Goal: Task Accomplishment & Management: Complete application form

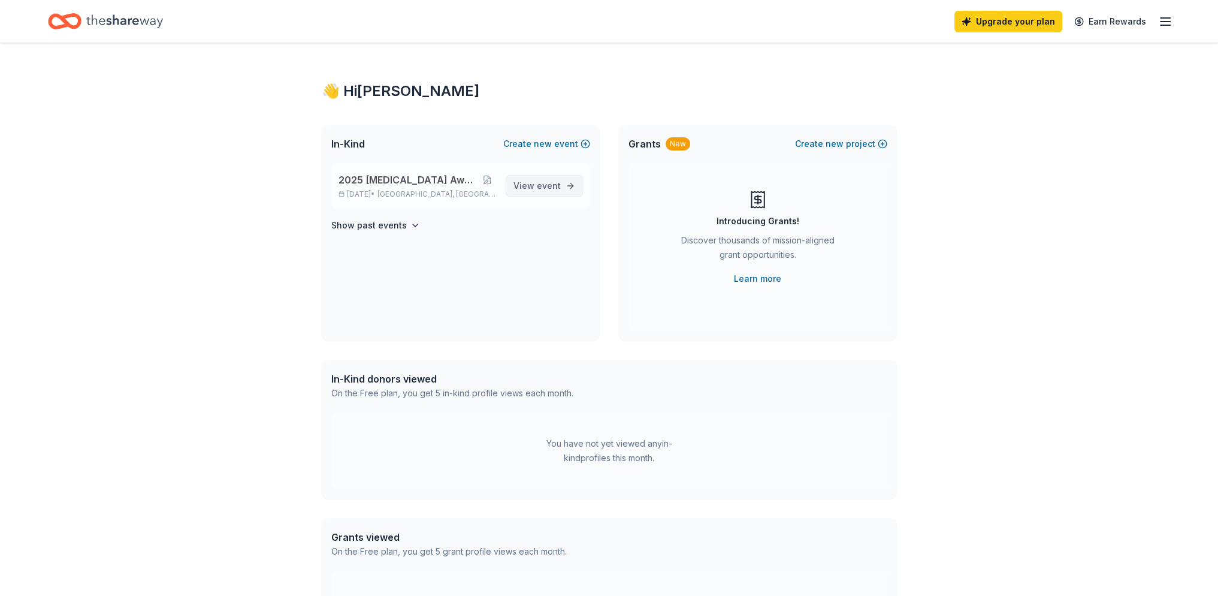
click at [544, 186] on span "event" at bounding box center [549, 185] width 24 height 10
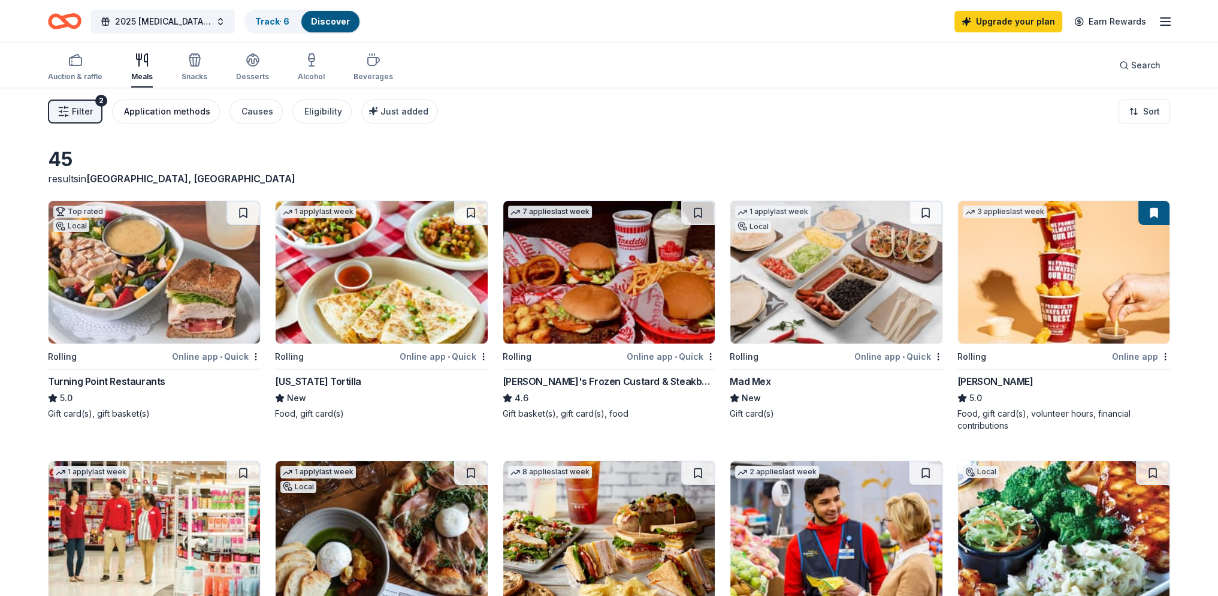
click at [183, 105] on div "Application methods" at bounding box center [167, 111] width 86 height 14
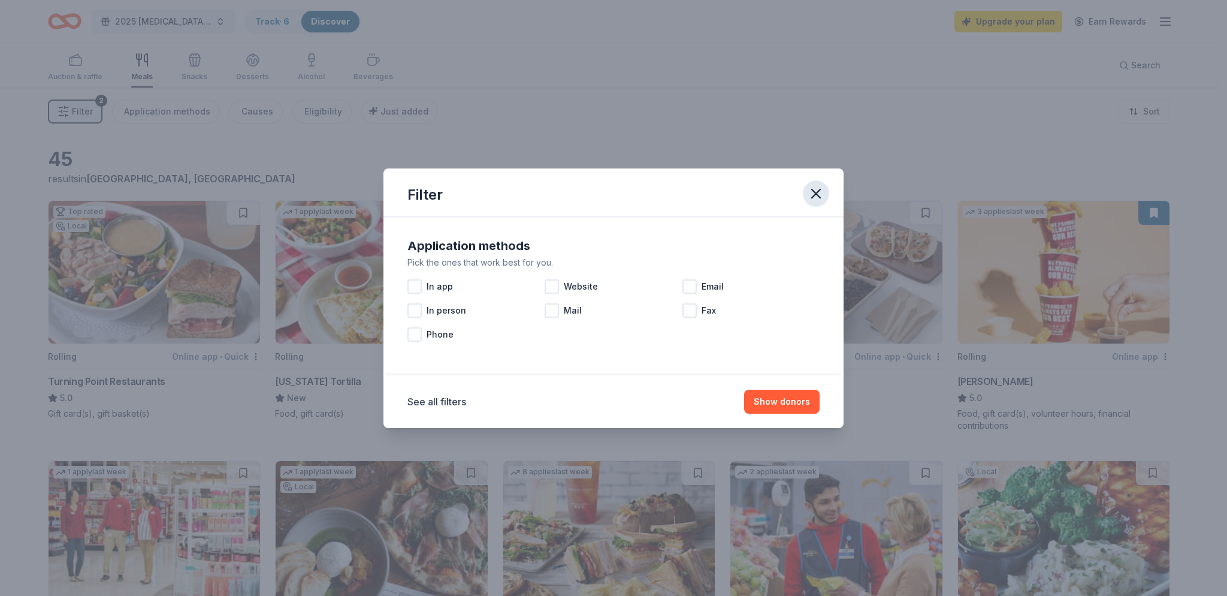
click at [815, 188] on icon "button" at bounding box center [816, 193] width 17 height 17
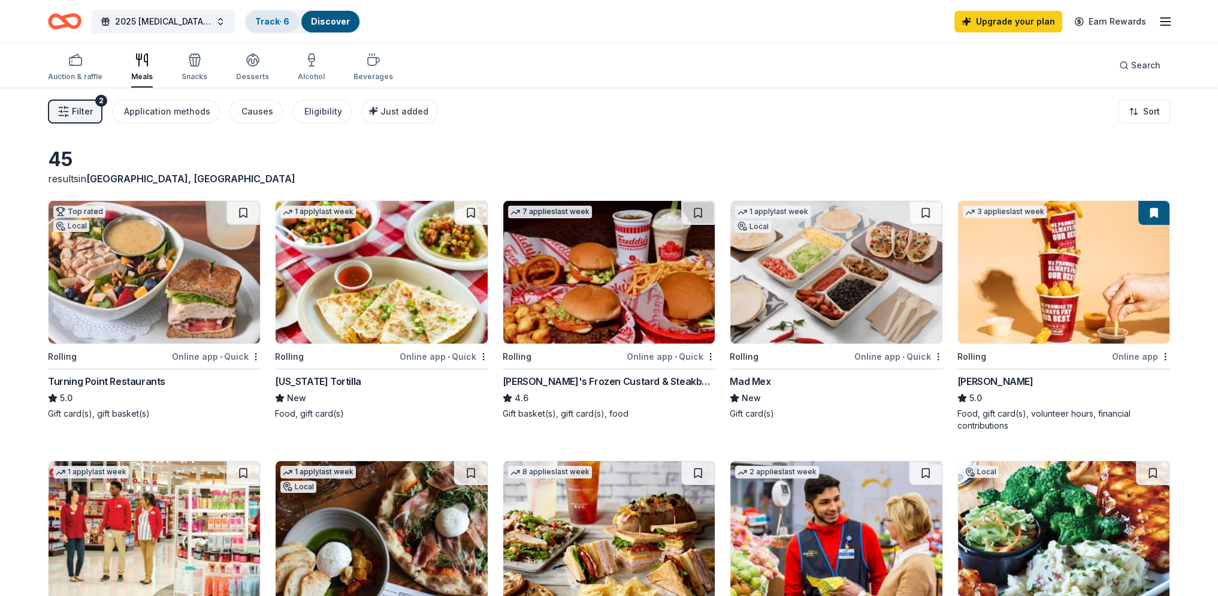
click at [276, 23] on link "Track · 6" at bounding box center [272, 21] width 34 height 10
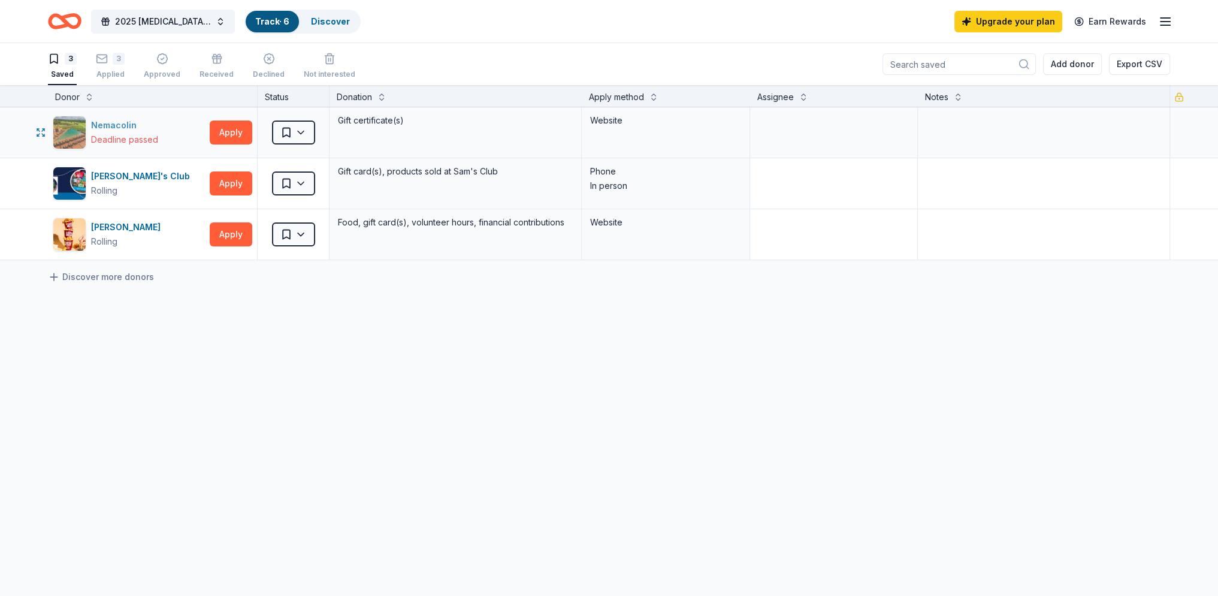
click at [134, 134] on div "Deadline passed" at bounding box center [124, 139] width 67 height 14
click at [388, 419] on div "Nemacolin Deadline passed Apply Saved Gift certificate(s) Website Sam's Club Ro…" at bounding box center [609, 296] width 1218 height 378
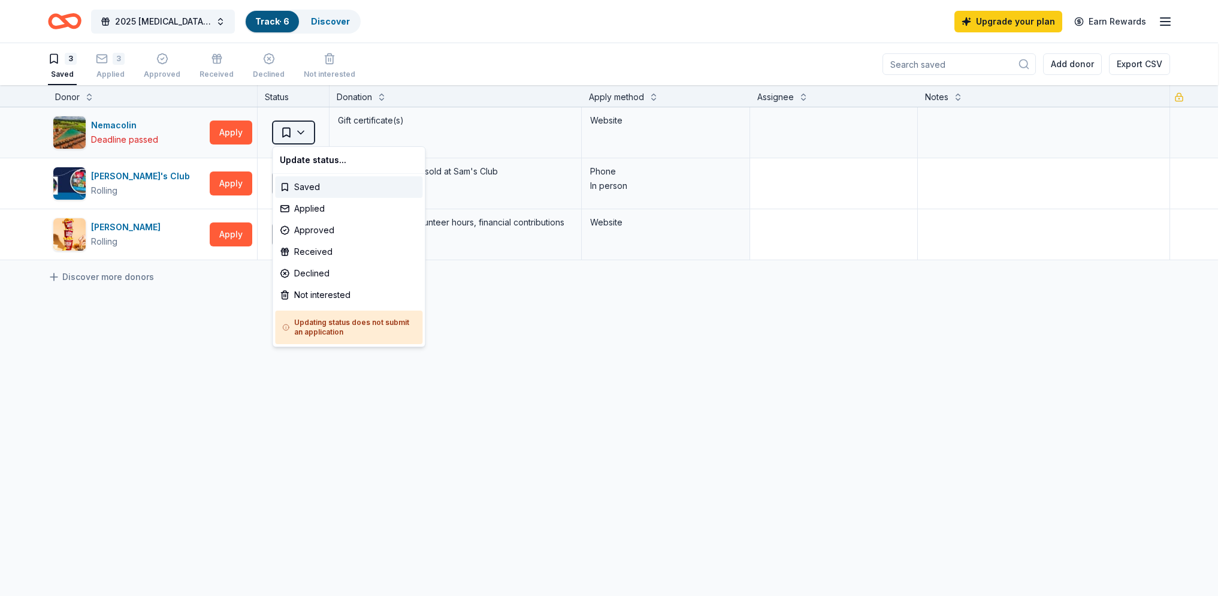
click at [304, 138] on html "Schedule Create 2025 Cancer Awareness Bash Track · 6 Discover Upgrade your plan…" at bounding box center [613, 298] width 1227 height 596
click at [357, 412] on html "Schedule Create 2025 Cancer Awareness Bash Track · 6 Discover Upgrade your plan…" at bounding box center [613, 298] width 1227 height 596
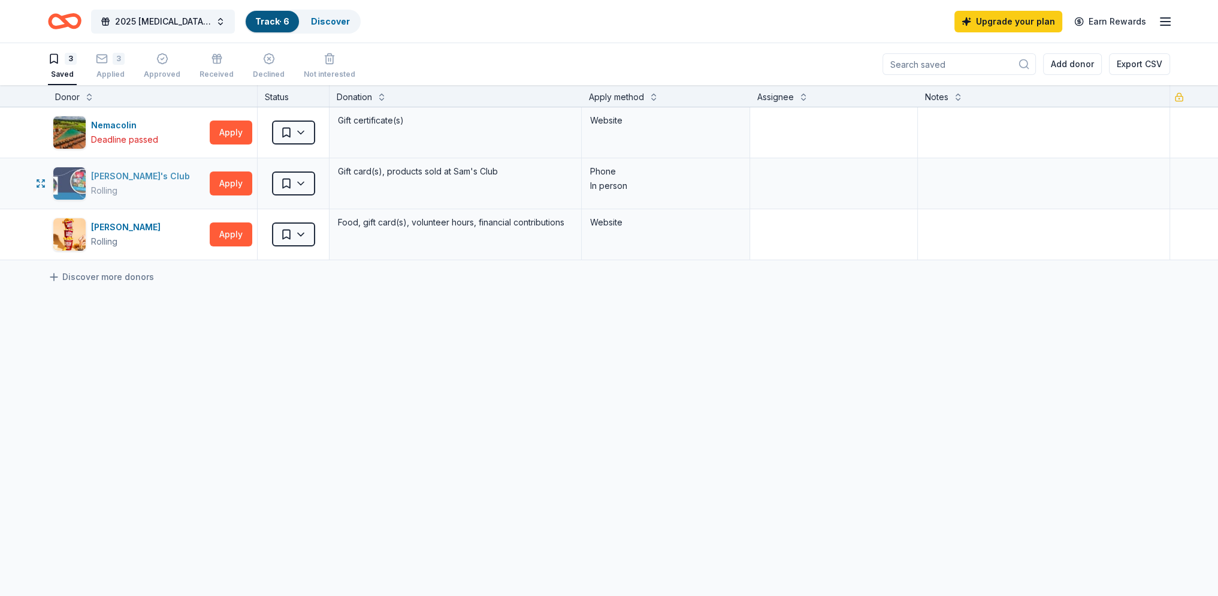
click at [123, 171] on div "Sam's Club" at bounding box center [143, 176] width 104 height 14
click at [508, 463] on div "Nemacolin Deadline passed Apply Saved Gift certificate(s) Website Sam's Club Ro…" at bounding box center [609, 296] width 1218 height 378
click at [120, 70] on div "Applied" at bounding box center [110, 75] width 29 height 10
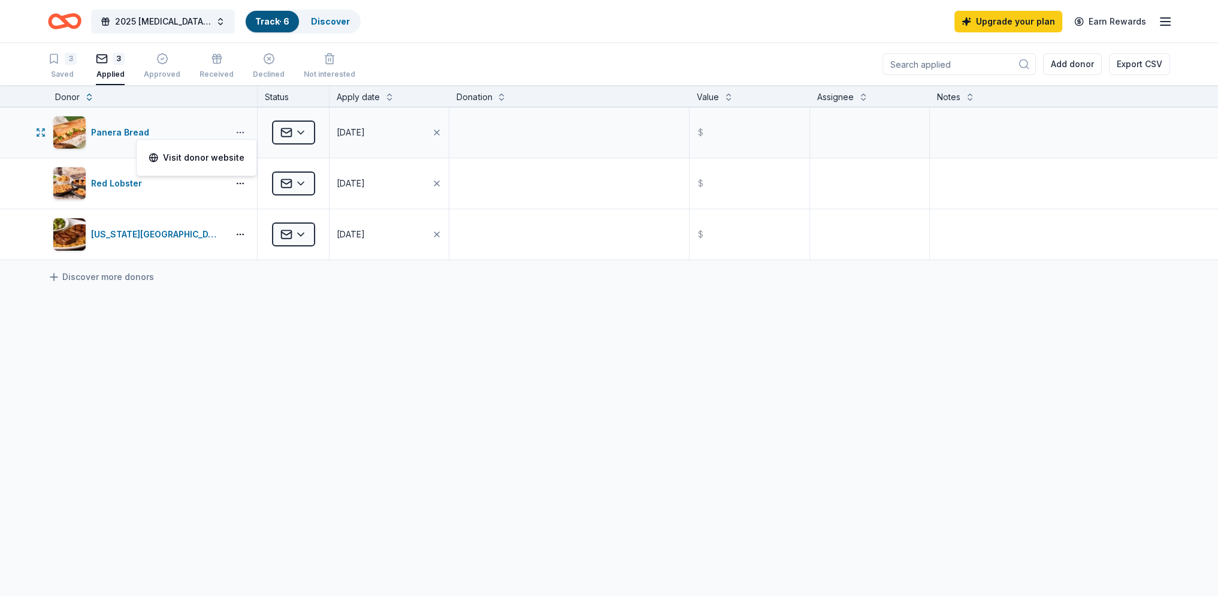
click at [242, 136] on button "button" at bounding box center [240, 133] width 24 height 10
click at [209, 158] on link "Visit donor website" at bounding box center [197, 157] width 96 height 14
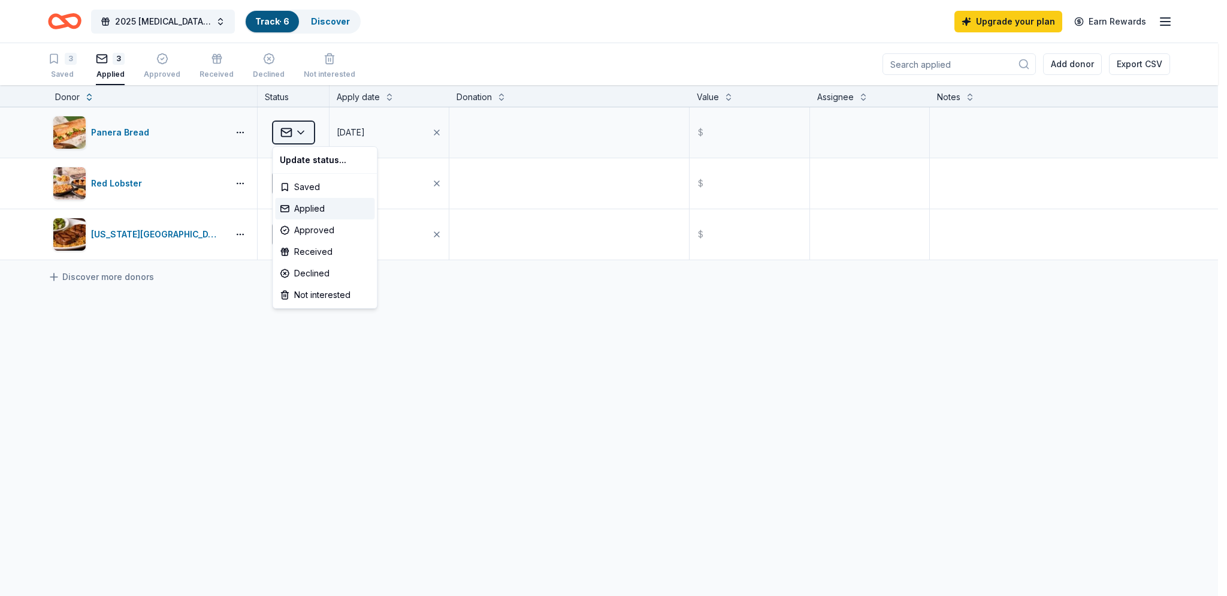
click at [299, 131] on html "Schedule Create 2025 Cancer Awareness Bash Track · 6 Discover Upgrade your plan…" at bounding box center [613, 298] width 1227 height 596
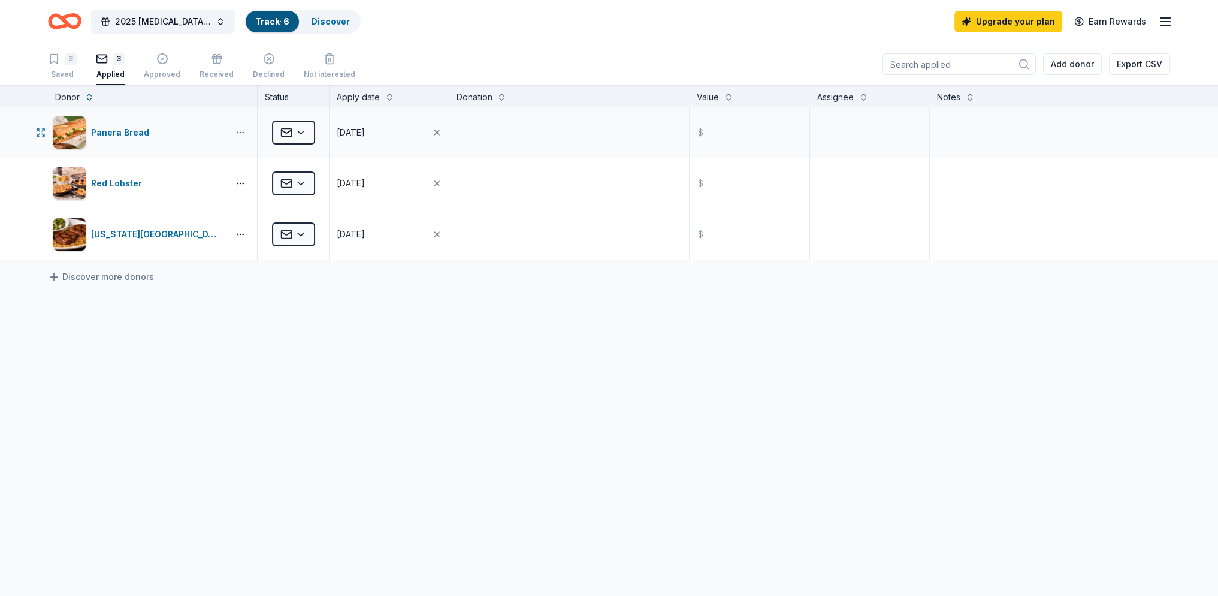
click at [241, 131] on button "button" at bounding box center [240, 133] width 24 height 10
click at [209, 156] on link "Visit donor website" at bounding box center [197, 157] width 96 height 14
click at [123, 130] on div "Panera Bread" at bounding box center [122, 132] width 63 height 14
click at [321, 336] on div "Panera Bread Applied 02/11/2025 $ Red Lobster Applied 02/11/2025 $ Texas Roadho…" at bounding box center [609, 296] width 1218 height 378
click at [56, 21] on icon "Home" at bounding box center [65, 21] width 34 height 28
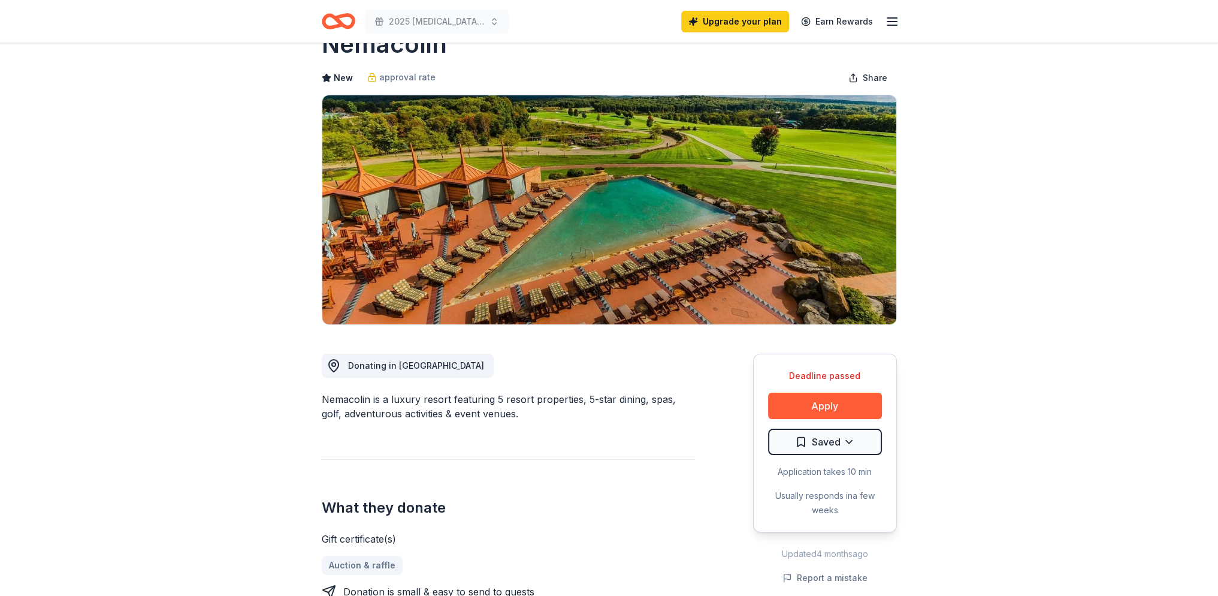
scroll to position [120, 0]
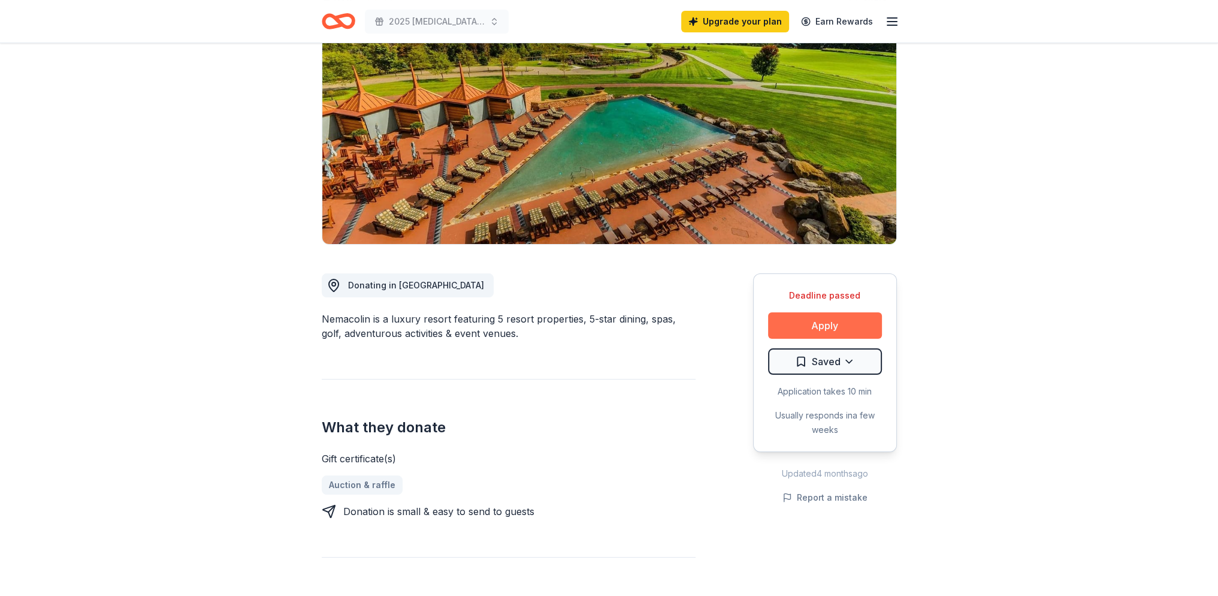
click at [848, 319] on button "Apply" at bounding box center [825, 325] width 114 height 26
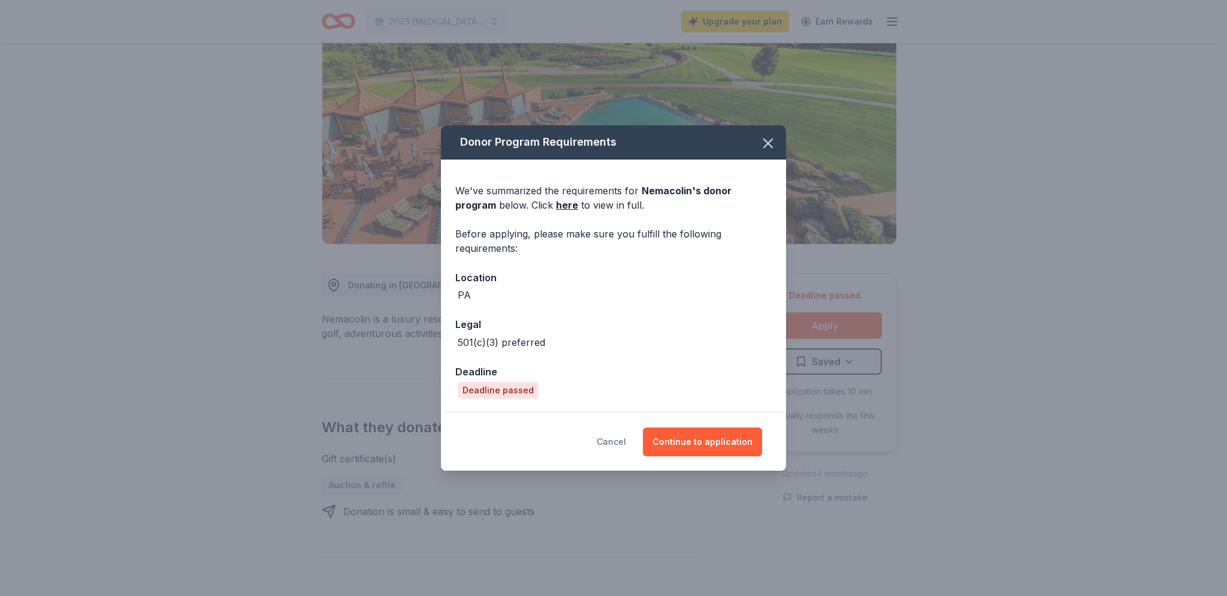
click at [626, 442] on button "Cancel" at bounding box center [611, 441] width 29 height 29
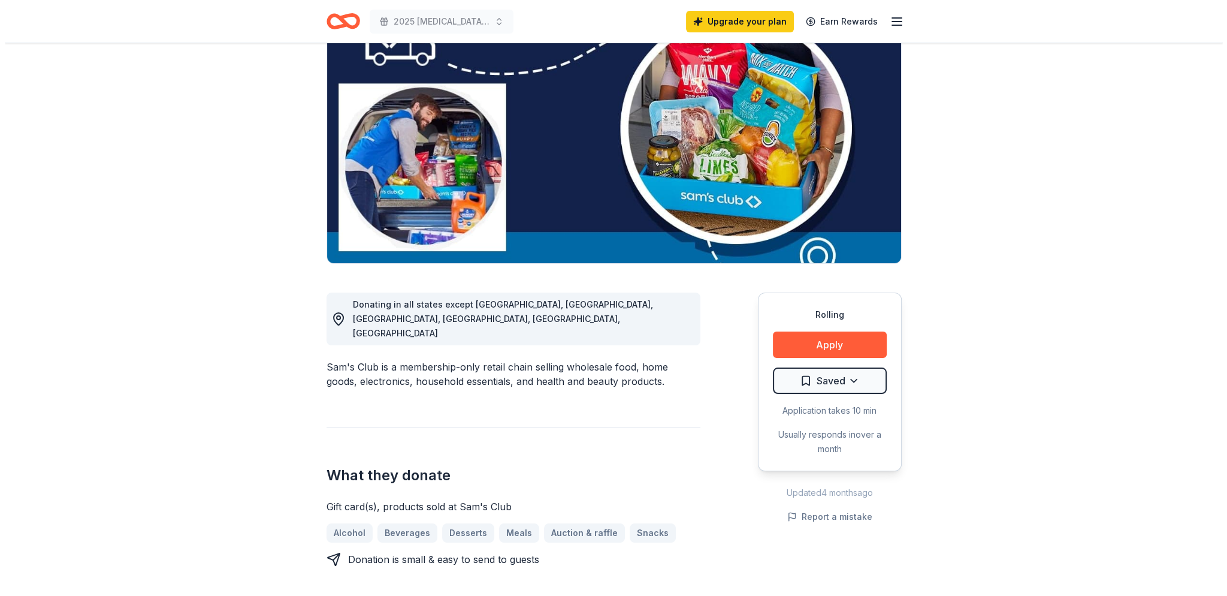
scroll to position [120, 0]
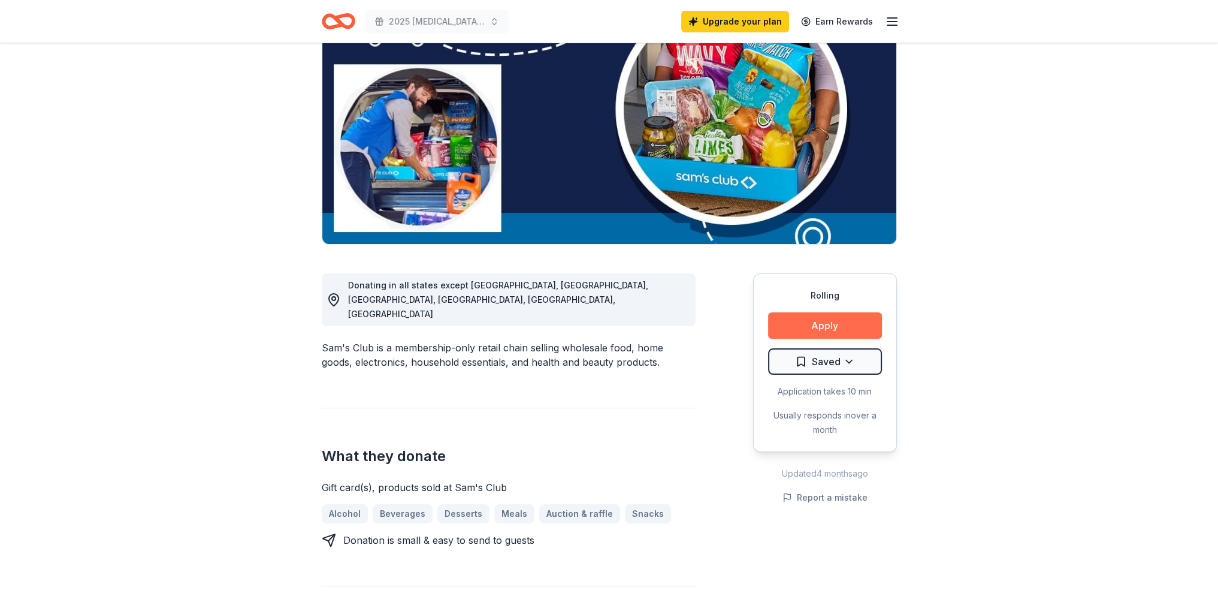
click at [839, 333] on button "Apply" at bounding box center [825, 325] width 114 height 26
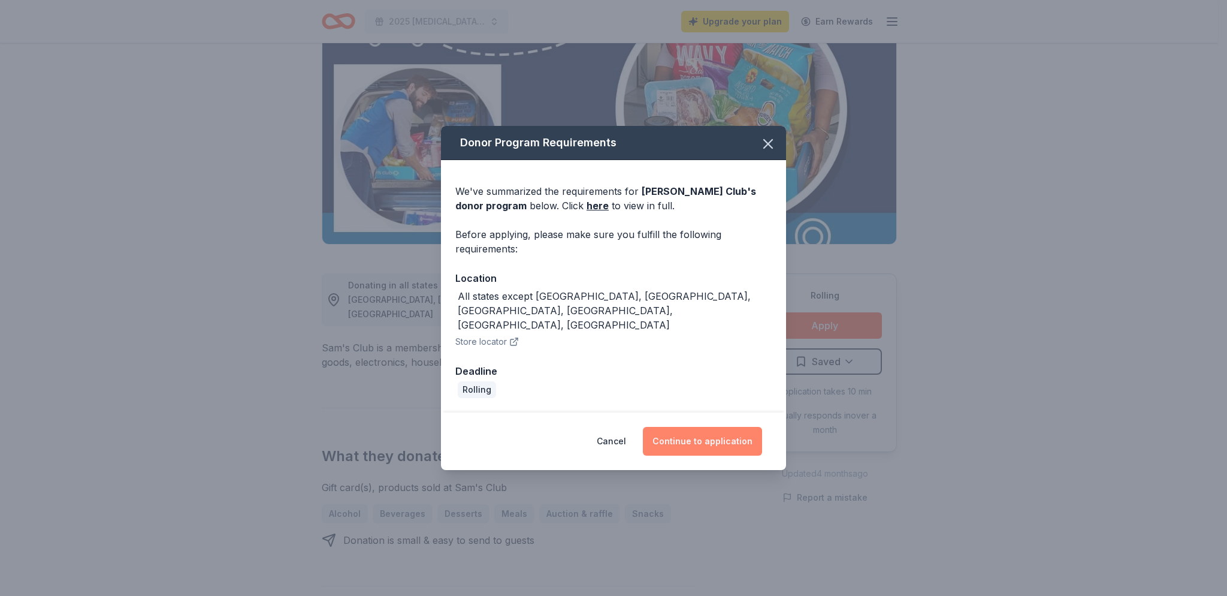
click at [741, 427] on button "Continue to application" at bounding box center [702, 441] width 119 height 29
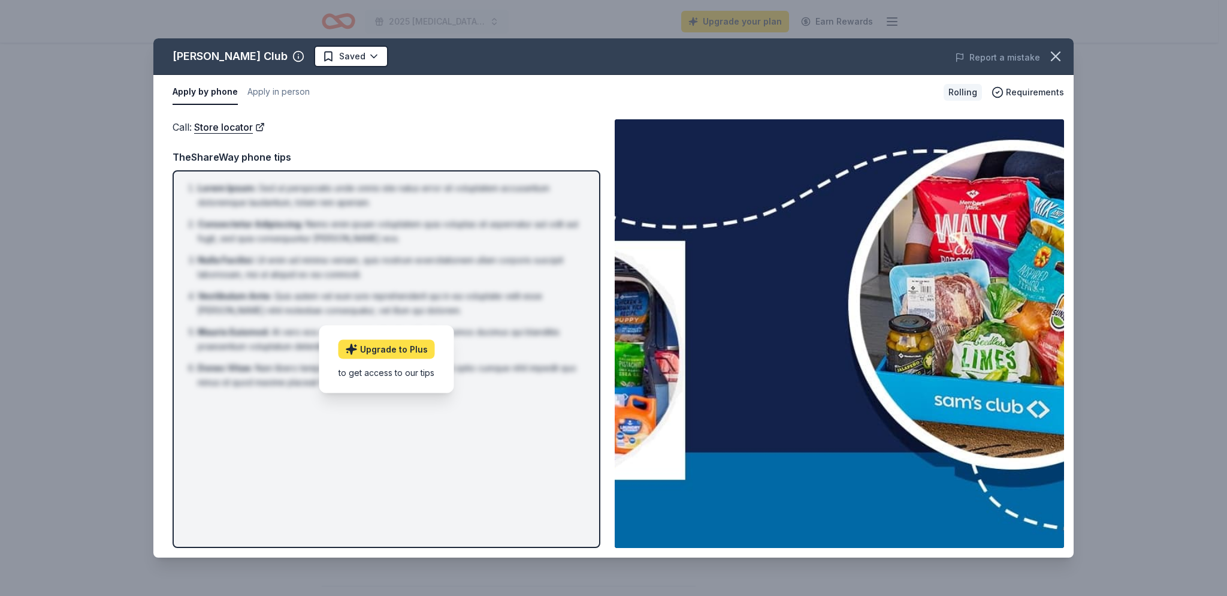
click at [417, 346] on link "Upgrade to Plus" at bounding box center [387, 348] width 96 height 19
click at [421, 367] on div "to get access to our tips" at bounding box center [387, 371] width 96 height 13
click at [439, 126] on div "Call : Store locator" at bounding box center [387, 127] width 428 height 16
drag, startPoint x: 440, startPoint y: 164, endPoint x: 189, endPoint y: 71, distance: 268.2
click at [440, 162] on div "TheShareWay phone tips" at bounding box center [387, 157] width 428 height 16
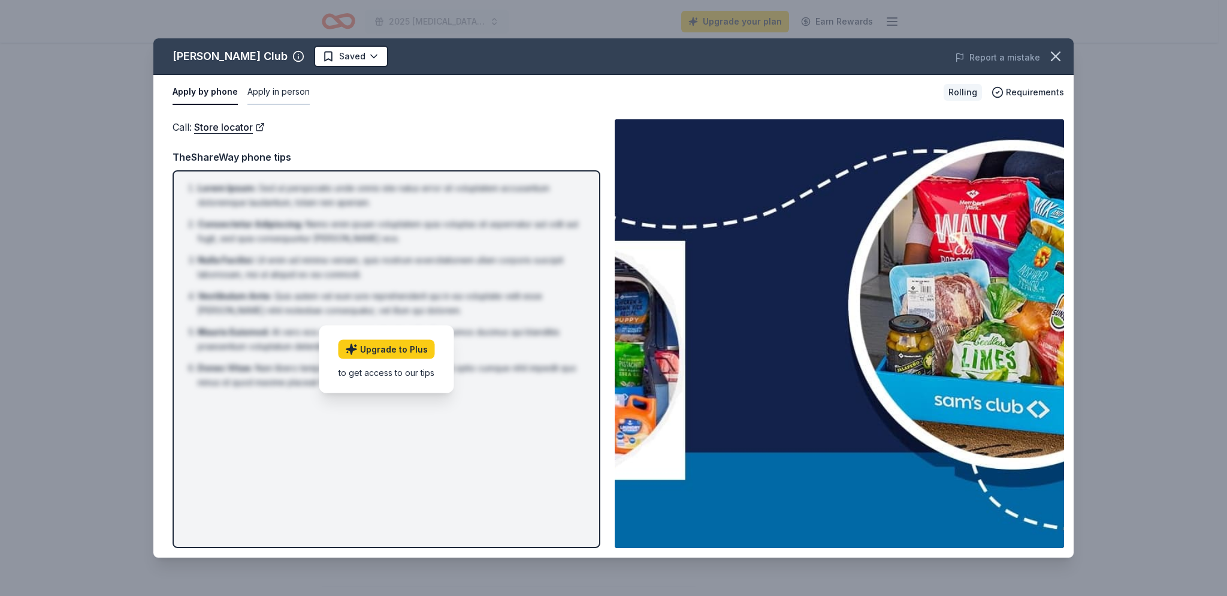
click at [270, 97] on button "Apply in person" at bounding box center [278, 92] width 62 height 25
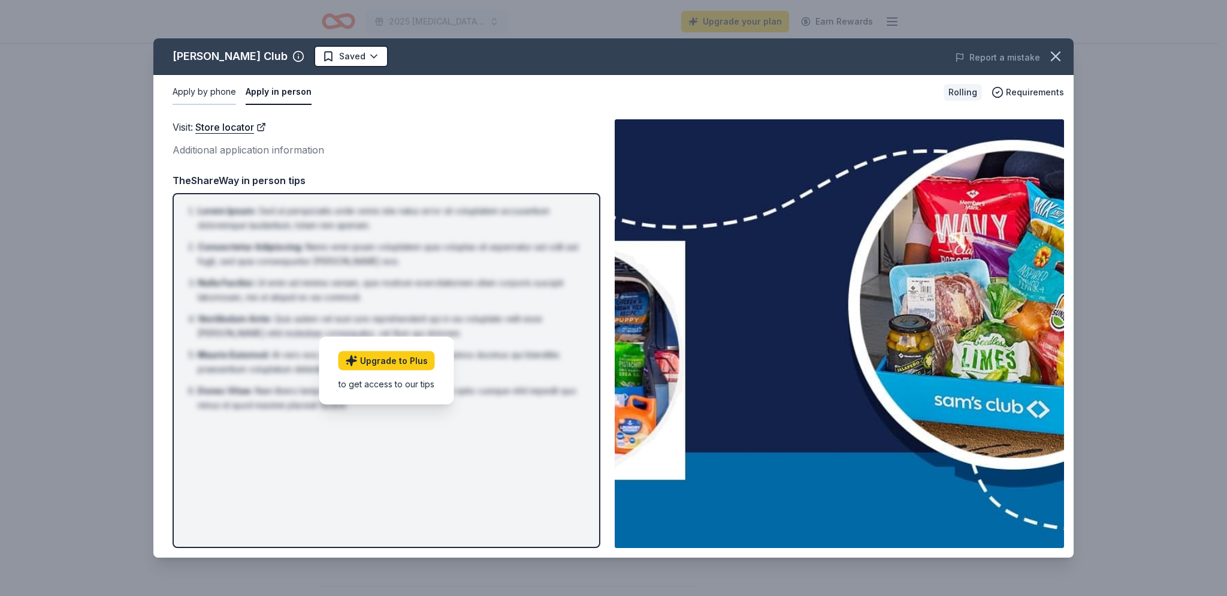
click at [213, 99] on button "Apply by phone" at bounding box center [205, 92] width 64 height 25
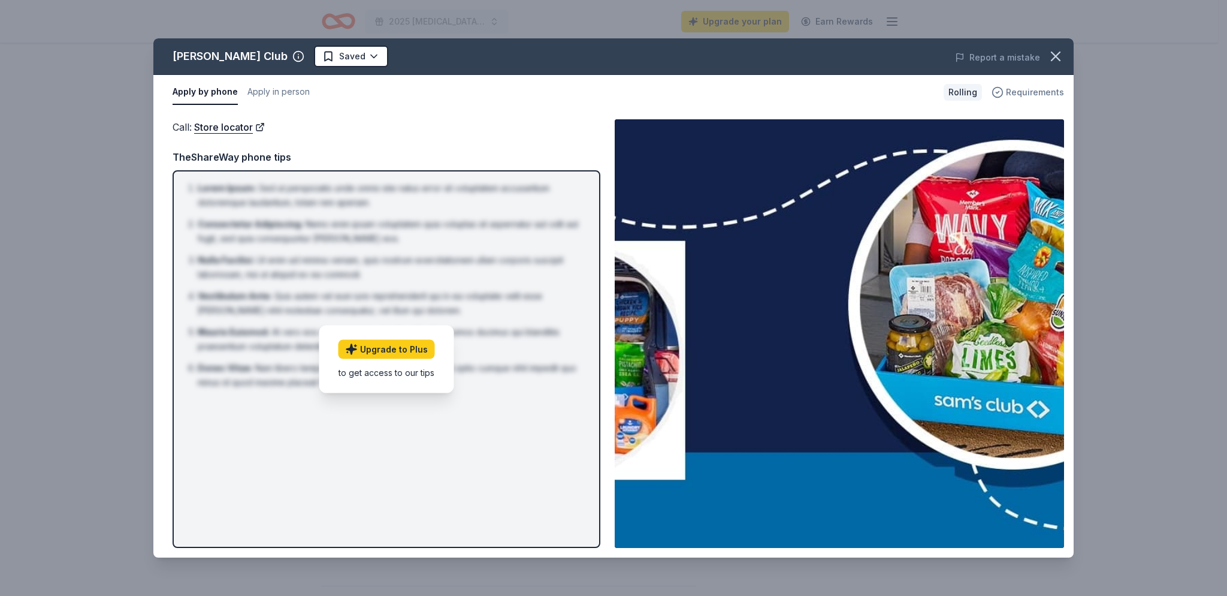
click at [1031, 90] on span "Requirements" at bounding box center [1035, 92] width 58 height 14
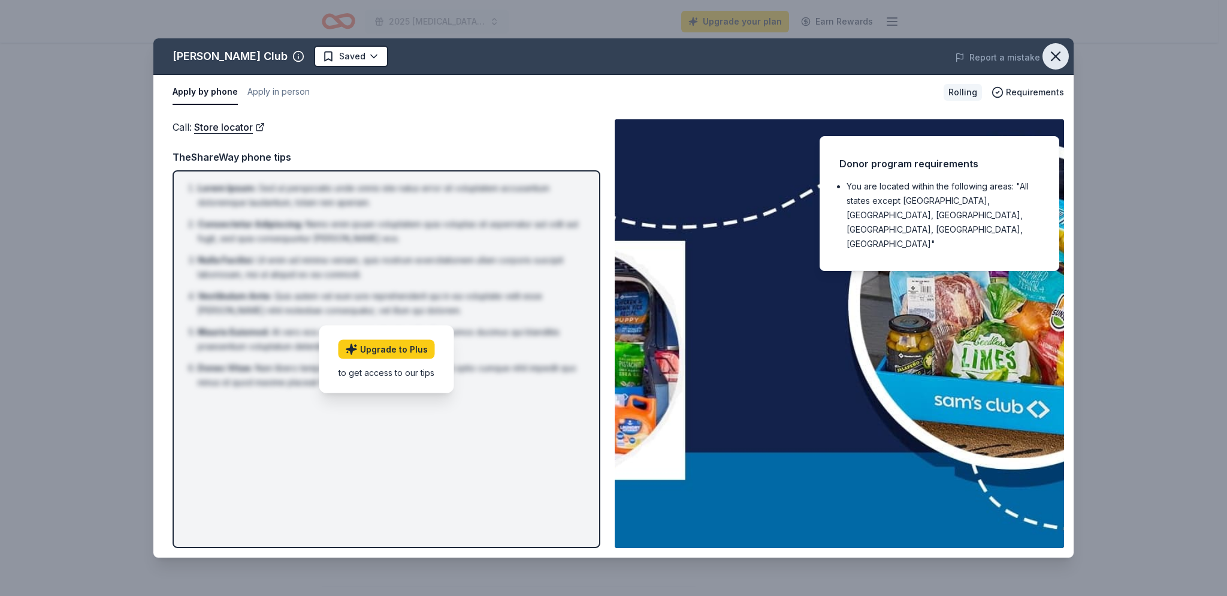
click at [1051, 55] on icon "button" at bounding box center [1055, 56] width 17 height 17
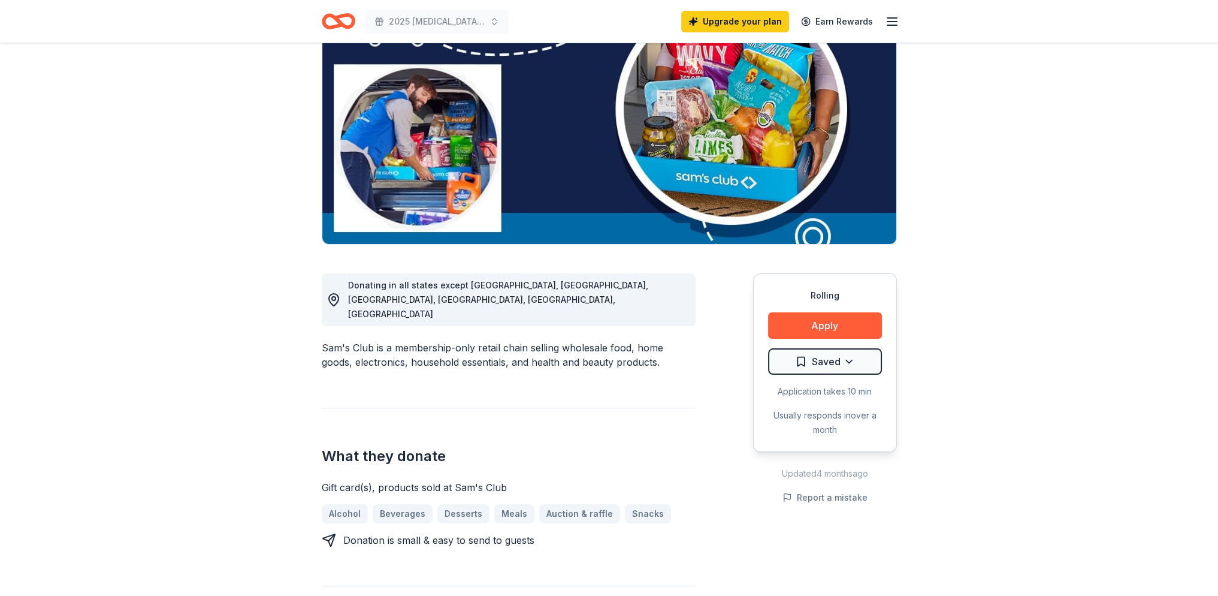
click at [853, 322] on button "Apply" at bounding box center [825, 325] width 114 height 26
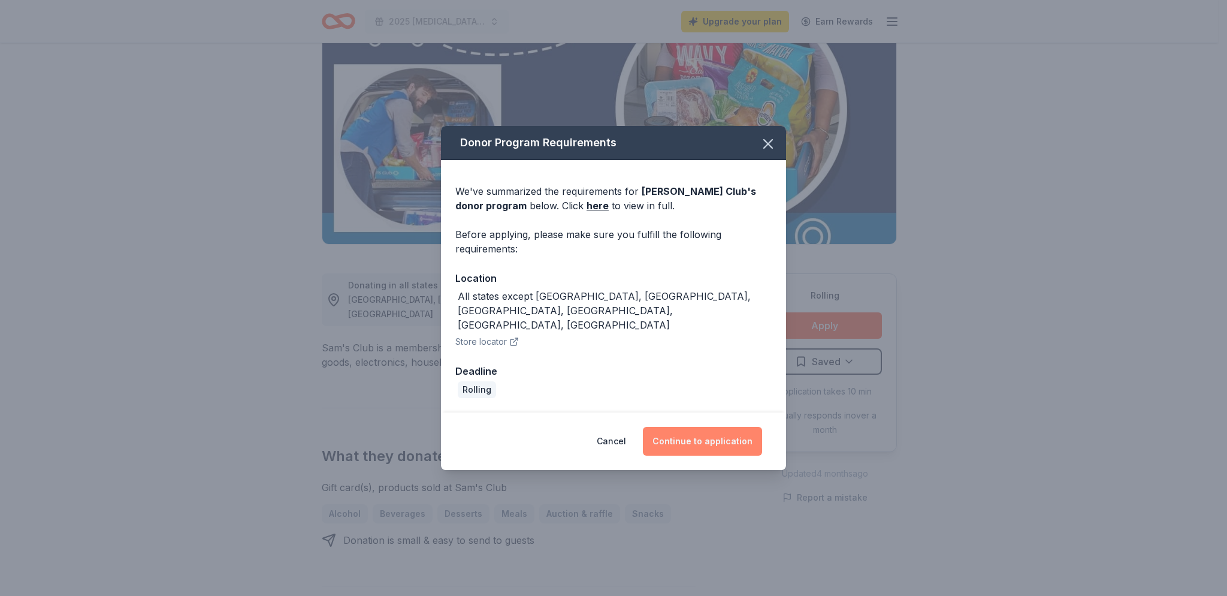
click at [664, 431] on button "Continue to application" at bounding box center [702, 441] width 119 height 29
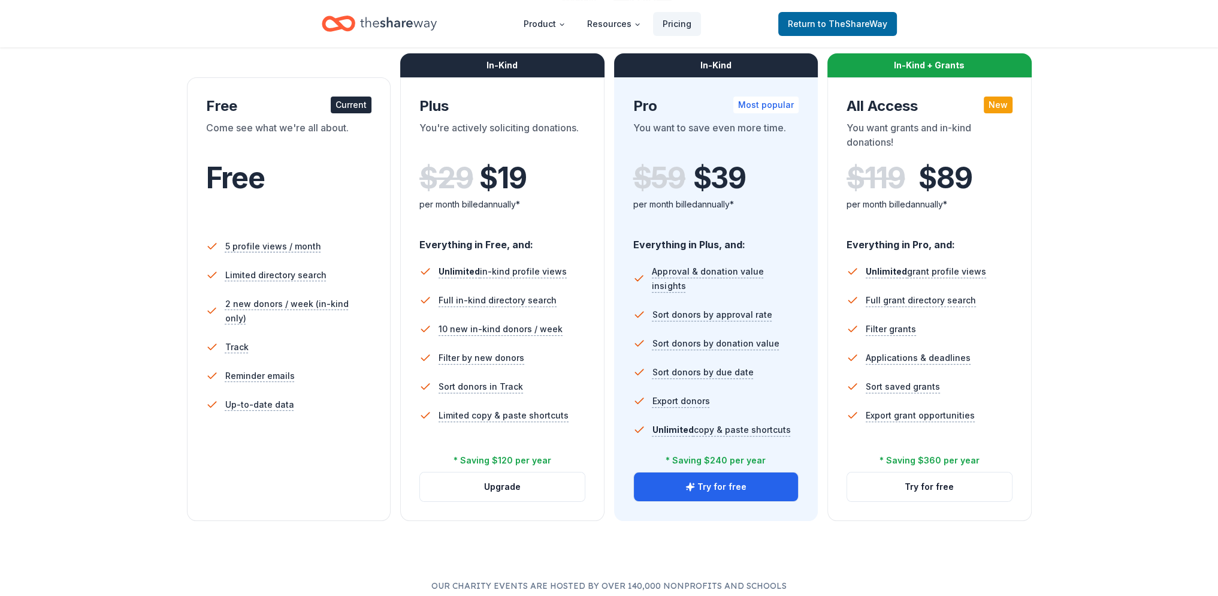
scroll to position [240, 0]
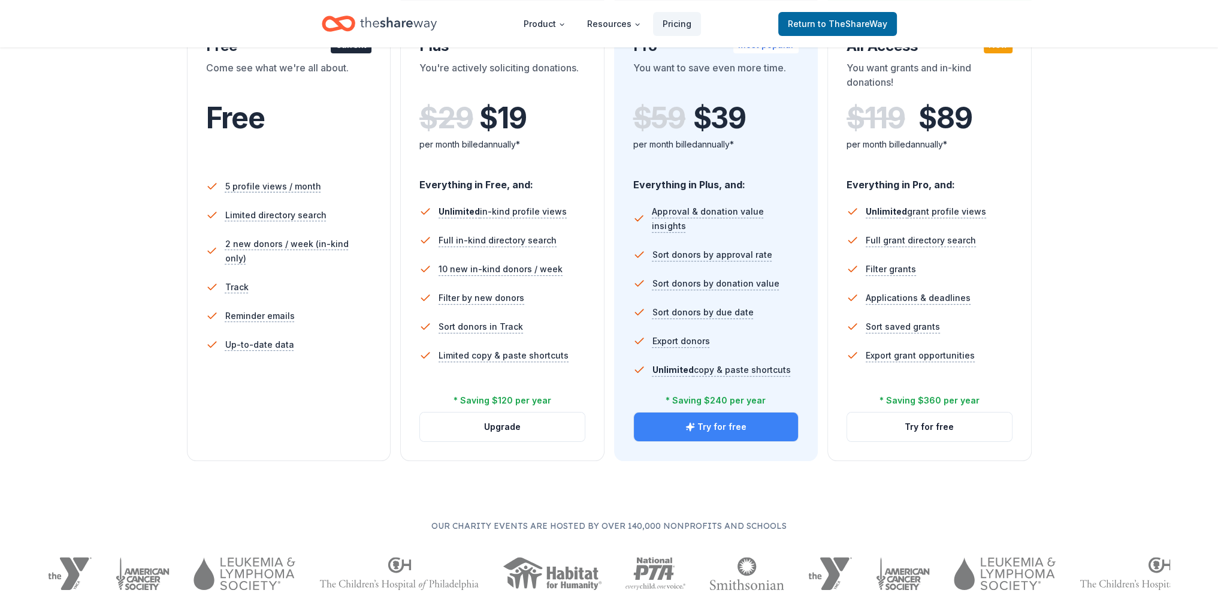
click at [739, 427] on button "Try for free" at bounding box center [716, 426] width 165 height 29
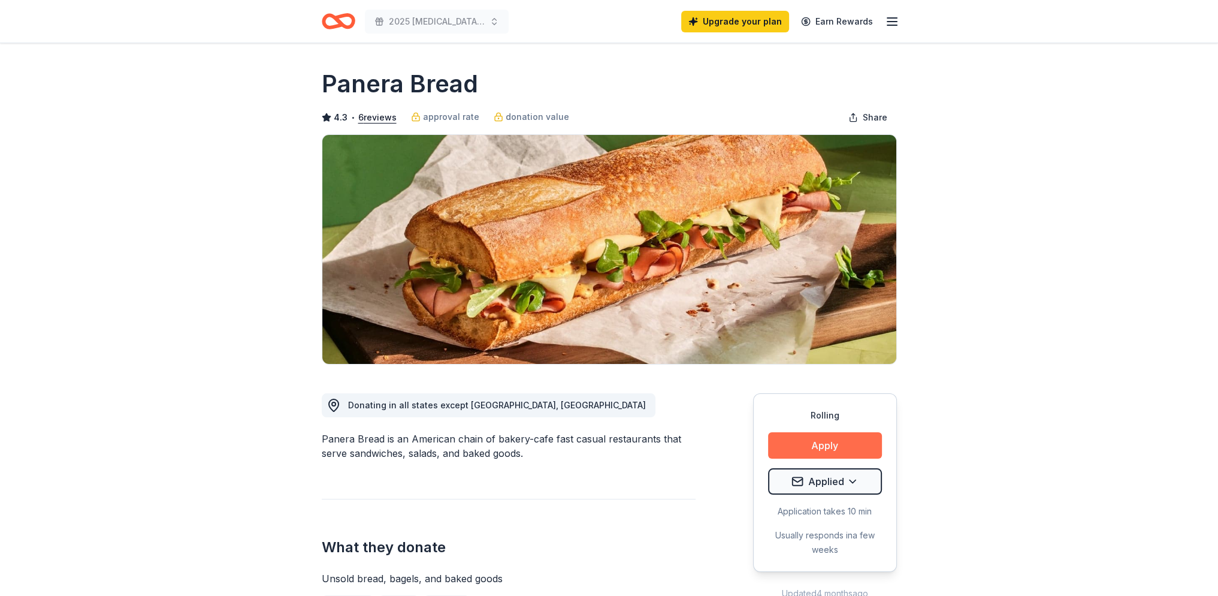
click at [845, 446] on button "Apply" at bounding box center [825, 445] width 114 height 26
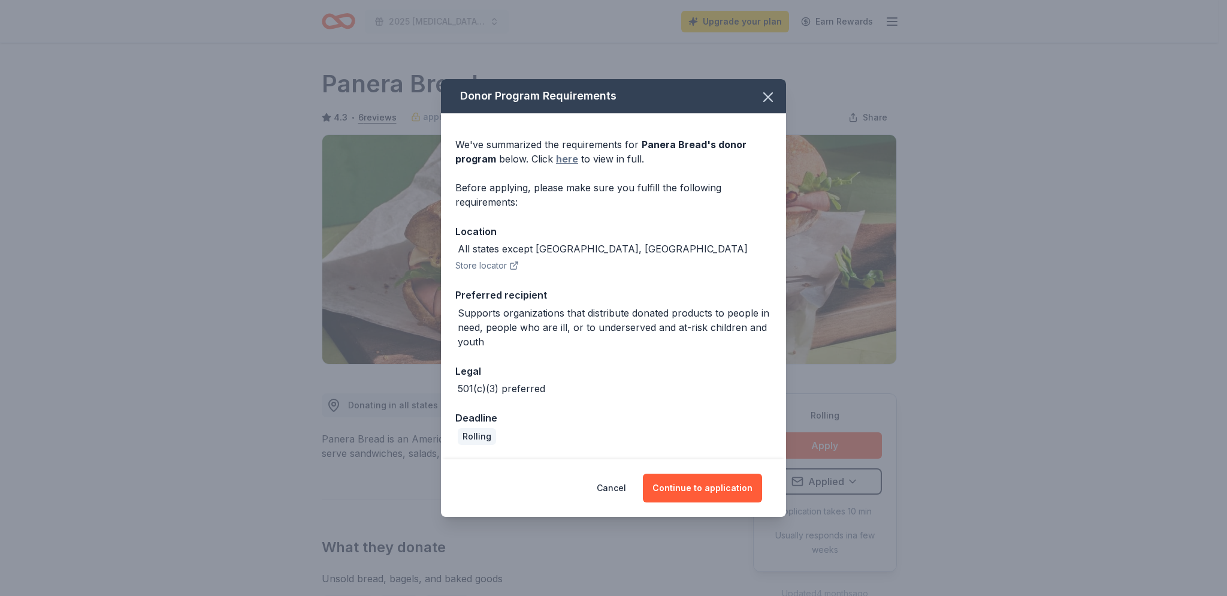
click at [573, 161] on link "here" at bounding box center [567, 159] width 22 height 14
click at [610, 488] on button "Cancel" at bounding box center [611, 487] width 29 height 29
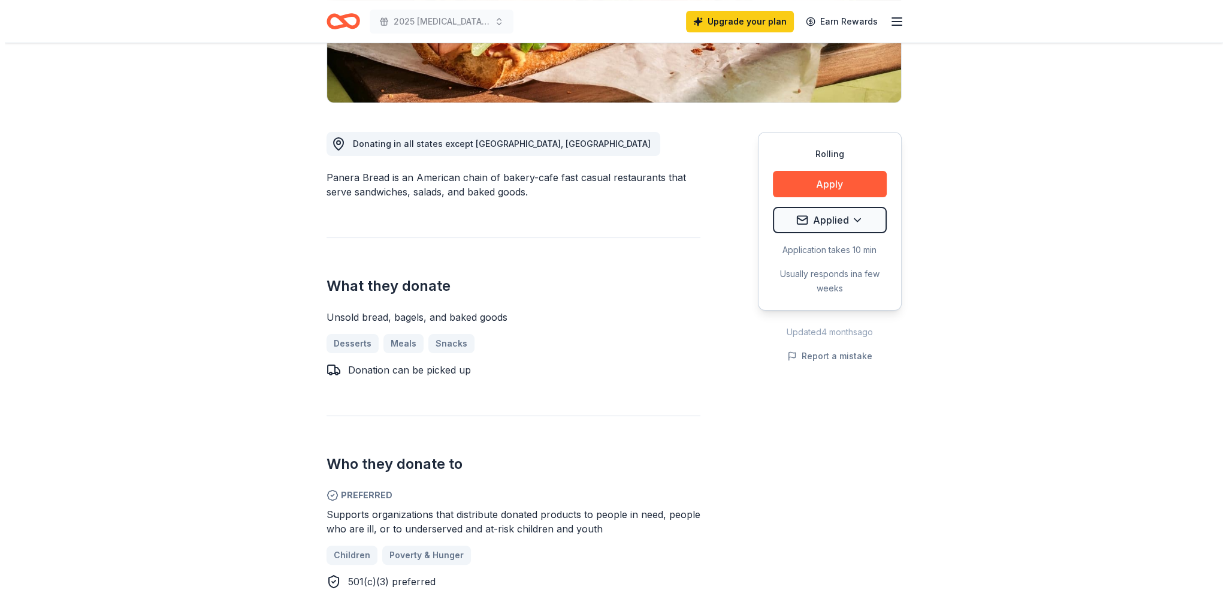
scroll to position [240, 0]
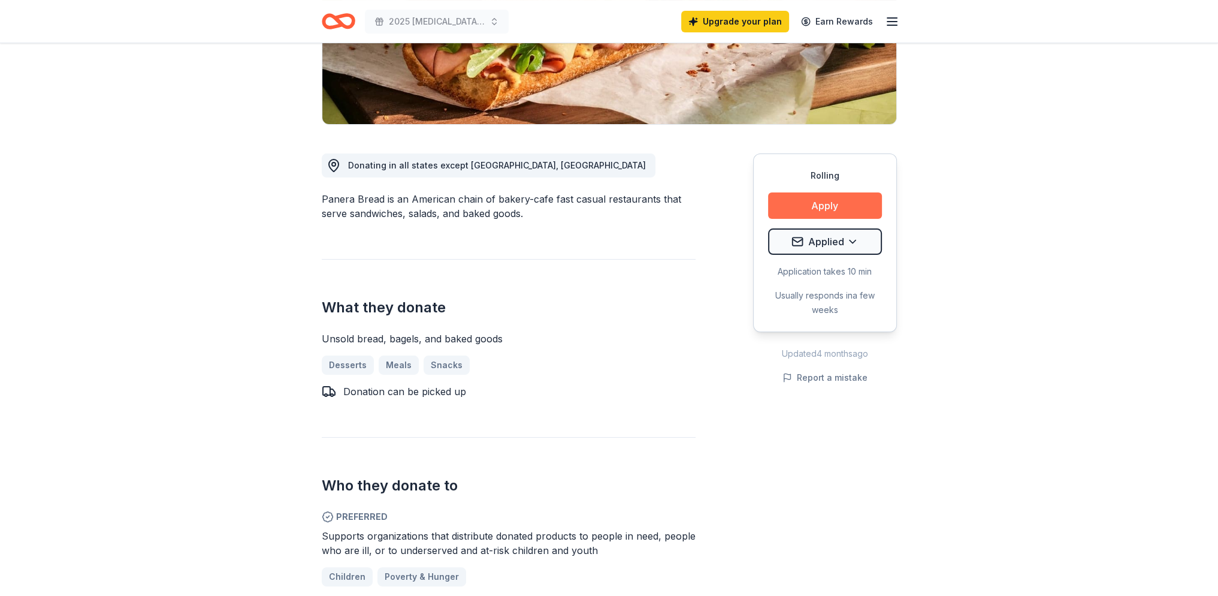
click at [848, 207] on button "Apply" at bounding box center [825, 205] width 114 height 26
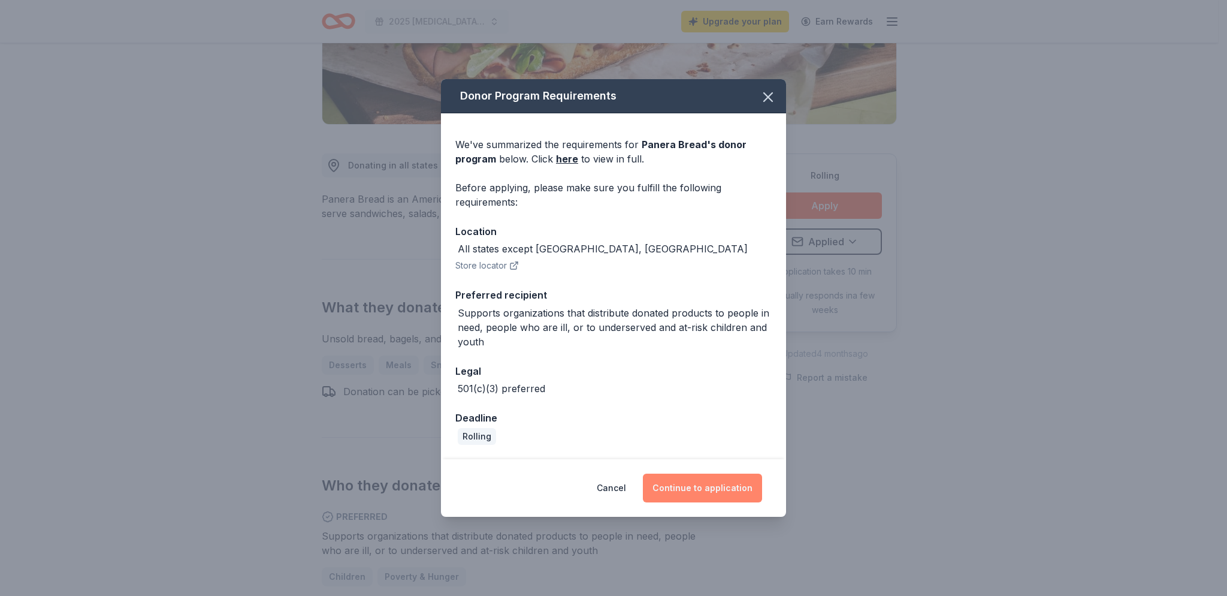
click at [736, 485] on button "Continue to application" at bounding box center [702, 487] width 119 height 29
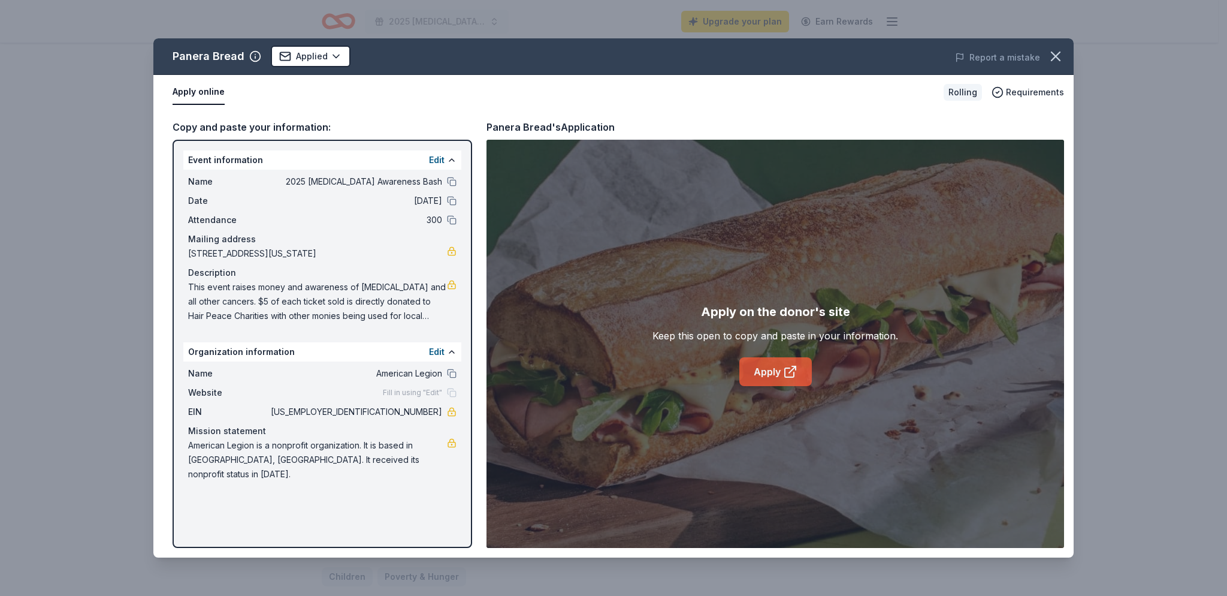
click at [791, 374] on icon at bounding box center [790, 371] width 14 height 14
drag, startPoint x: 391, startPoint y: 407, endPoint x: 428, endPoint y: 407, distance: 37.7
click at [428, 407] on span "[US_EMPLOYER_IDENTIFICATION_NUMBER]" at bounding box center [355, 411] width 174 height 14
